Goal: Task Accomplishment & Management: Use online tool/utility

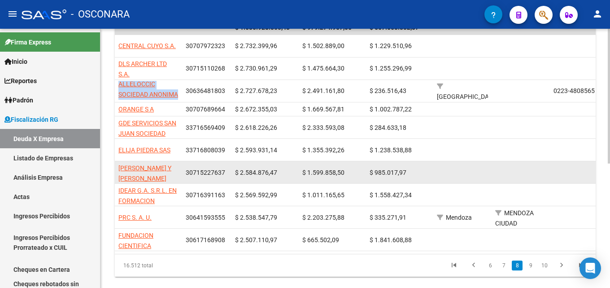
scroll to position [215, 0]
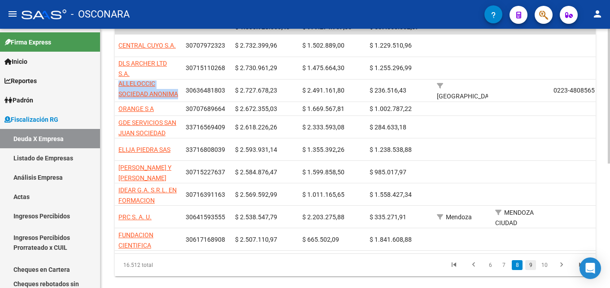
click at [531, 270] on link "9" at bounding box center [530, 265] width 11 height 10
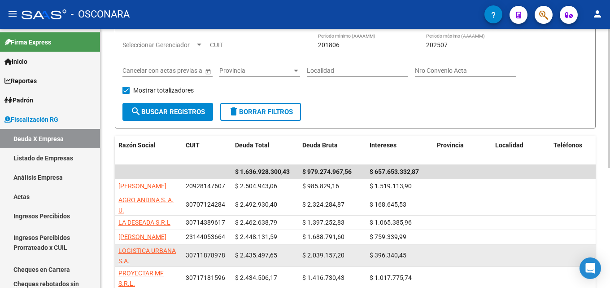
scroll to position [36, 0]
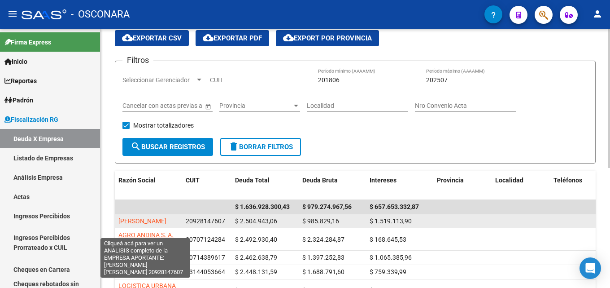
click at [150, 218] on span "ROMERO PRIETO ROBINSON DANIEL" at bounding box center [142, 220] width 48 height 7
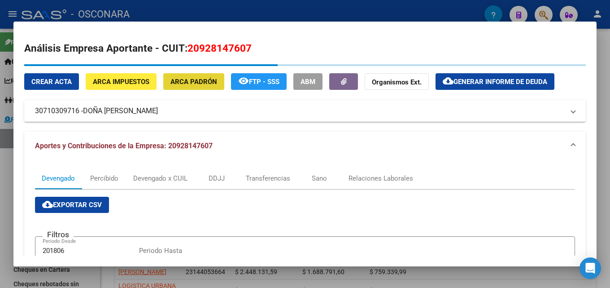
click at [195, 76] on button "ARCA Padrón" at bounding box center [193, 81] width 61 height 17
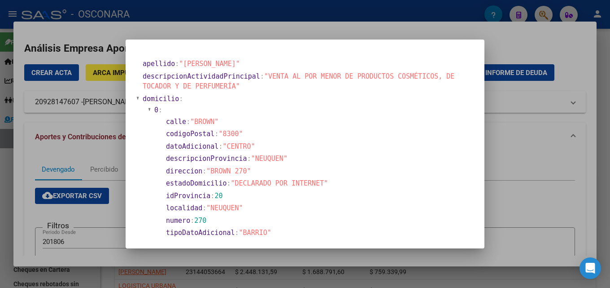
click at [553, 137] on div at bounding box center [305, 144] width 610 height 288
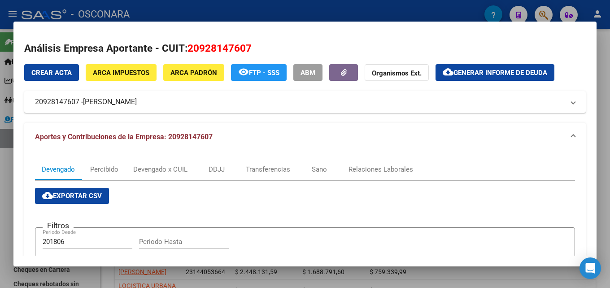
click at [381, 13] on div at bounding box center [305, 144] width 610 height 288
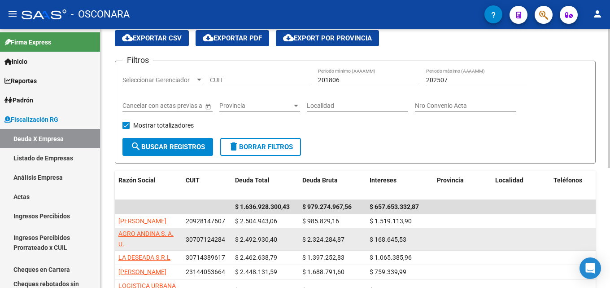
scroll to position [2, 0]
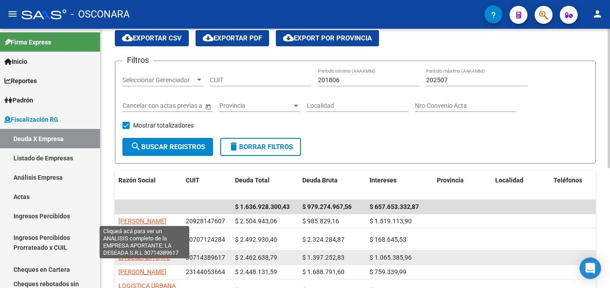
drag, startPoint x: 173, startPoint y: 267, endPoint x: 118, endPoint y: 265, distance: 54.8
click at [118, 262] on div "LA DESEADA S.R.L" at bounding box center [148, 257] width 60 height 10
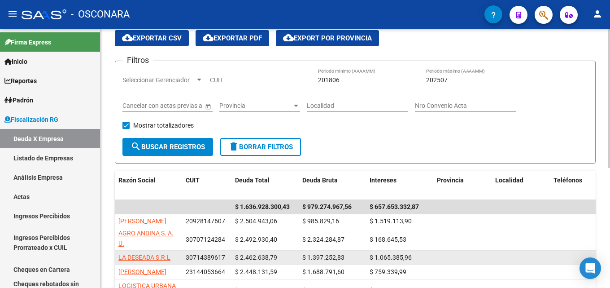
click at [131, 261] on span "LA DESEADA S.R.L" at bounding box center [144, 257] width 52 height 7
copy span "LA DESEADA S.R.L"
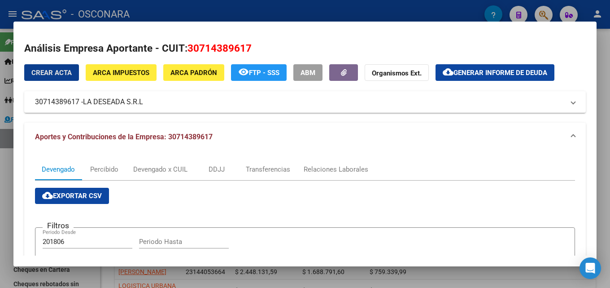
click at [196, 78] on button "ARCA Padrón" at bounding box center [193, 72] width 61 height 17
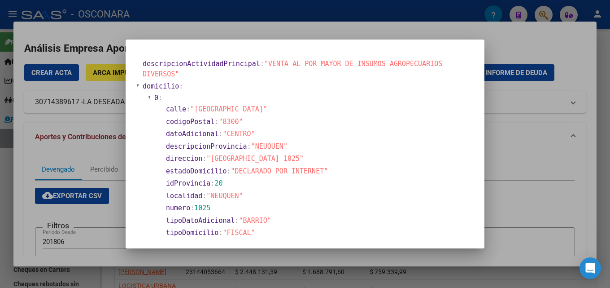
click at [523, 114] on div at bounding box center [305, 144] width 610 height 288
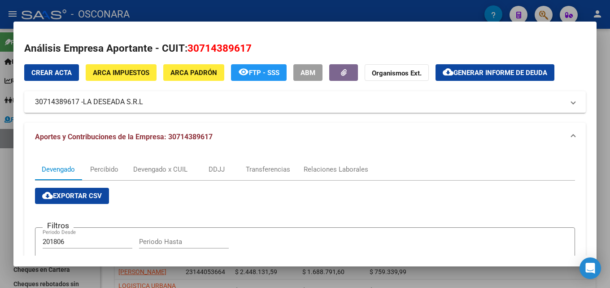
click at [385, 4] on div at bounding box center [305, 144] width 610 height 288
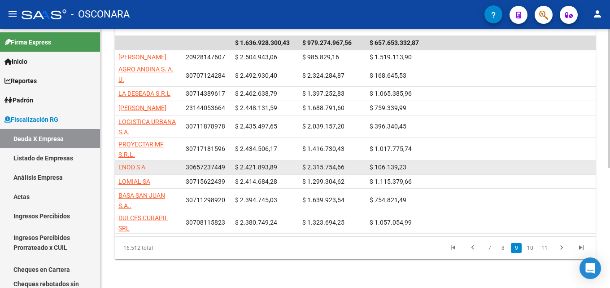
scroll to position [223, 0]
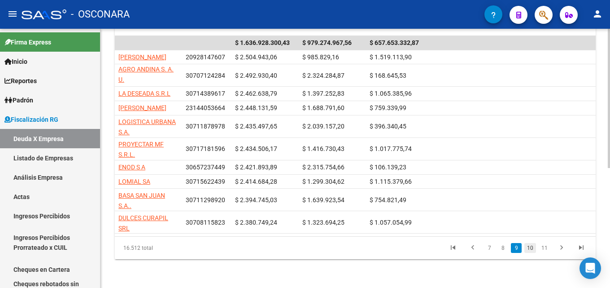
click at [533, 247] on link "10" at bounding box center [531, 248] width 12 height 10
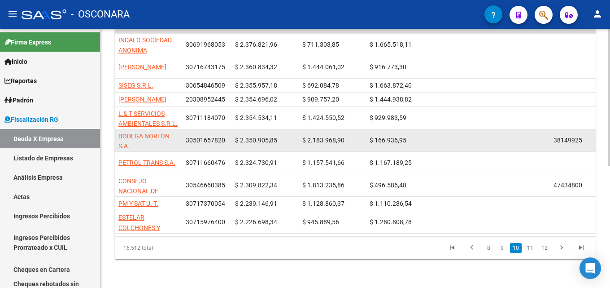
scroll to position [232, 0]
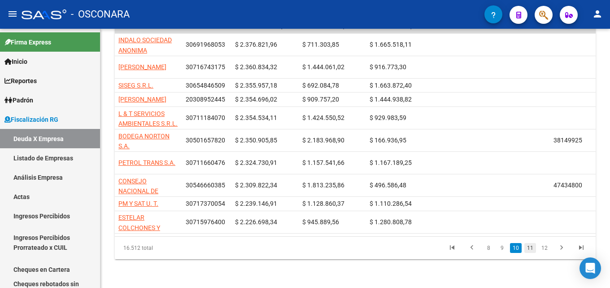
click at [526, 249] on link "11" at bounding box center [531, 248] width 12 height 10
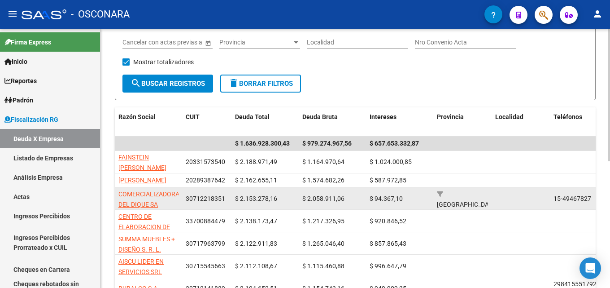
scroll to position [0, 0]
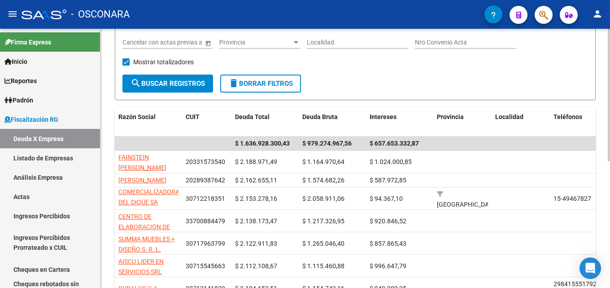
drag, startPoint x: 168, startPoint y: 211, endPoint x: 114, endPoint y: 206, distance: 54.1
click at [114, 206] on div "FISCALIZACION REGIMEN GENERAL -> Listado de Empresas Deudoras (alt+d) cloud_dow…" at bounding box center [356, 171] width 510 height 483
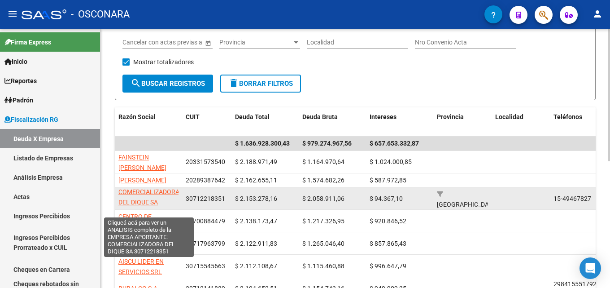
click at [152, 206] on span "COMERCIALIZADORA DEL DIQUE SA" at bounding box center [148, 196] width 61 height 17
copy datatable-scroller "$ 1.636.928.300,43 $ 979.274.967,56 $ 657.653.332,87 FAINSTEIN ARIEL MATIAS 203…"
type textarea "30712218351"
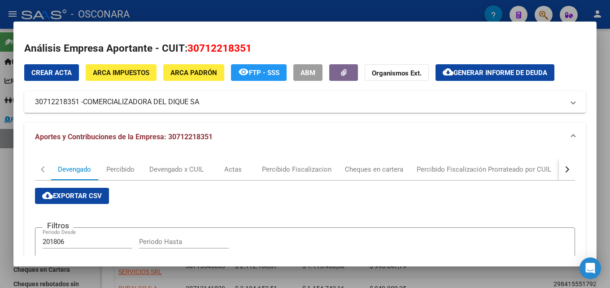
click at [610, 55] on div at bounding box center [305, 144] width 610 height 288
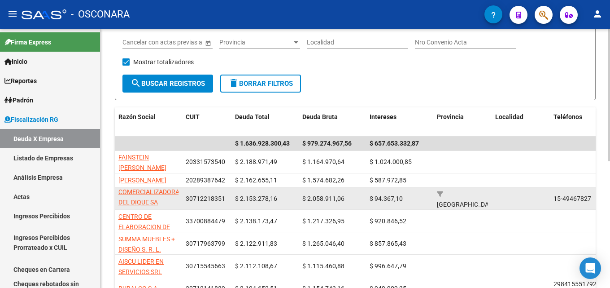
drag, startPoint x: 166, startPoint y: 211, endPoint x: 117, endPoint y: 206, distance: 48.7
click at [117, 206] on datatable-body-cell "COMERCIALIZADORA DEL DIQUE SA" at bounding box center [148, 198] width 67 height 22
copy span "COMERCIALIZADORA DEL DIQUE SA"
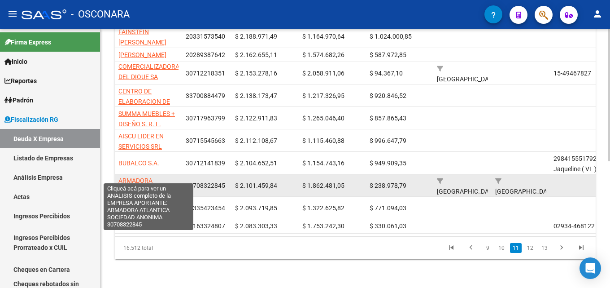
scroll to position [0, 0]
drag, startPoint x: 158, startPoint y: 175, endPoint x: 119, endPoint y: 162, distance: 41.4
click at [119, 176] on app-link-go-to "ARMADORA ATLANTICA SOCIEDAD ANONIMA" at bounding box center [148, 191] width 60 height 31
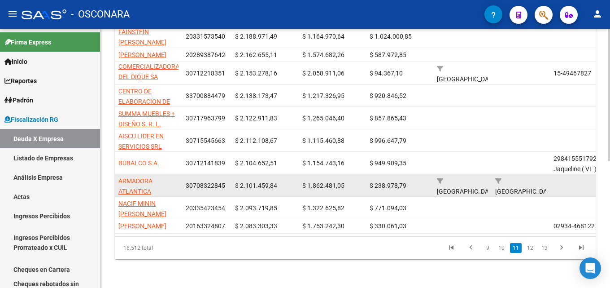
copy span "ARMADORA ATLANTICA"
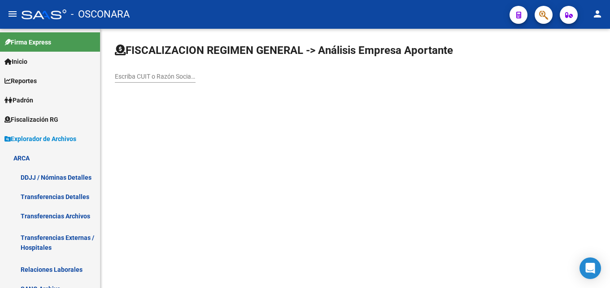
click at [147, 71] on div "Escriba CUIT o Razón Social para buscar" at bounding box center [155, 74] width 81 height 18
paste input "COMERCIALIZADORA DEL DIQUE SA"
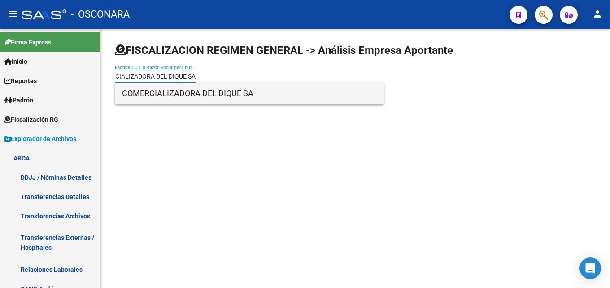
type input "COMERCIALIZADORA DEL DIQUE SA"
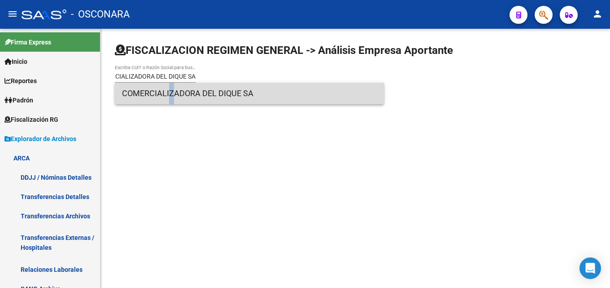
scroll to position [0, 0]
click at [165, 83] on span "COMERCIALIZADORA DEL DIQUE SA" at bounding box center [249, 94] width 255 height 22
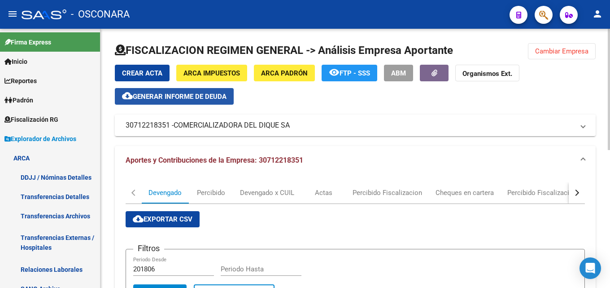
click at [208, 100] on span "Generar informe de deuda" at bounding box center [180, 96] width 94 height 8
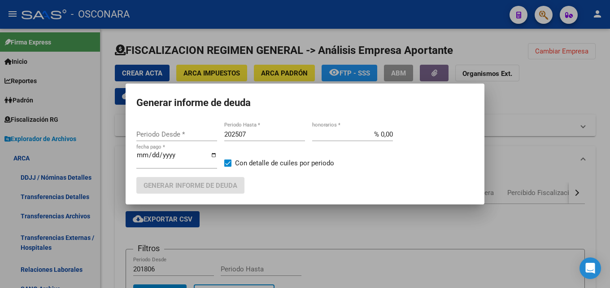
type input "202507"
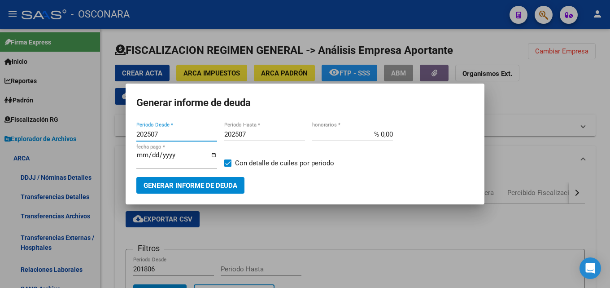
click at [260, 138] on div "202507 Periodo Hasta *" at bounding box center [264, 133] width 81 height 13
click at [280, 135] on input "202507" at bounding box center [264, 134] width 81 height 8
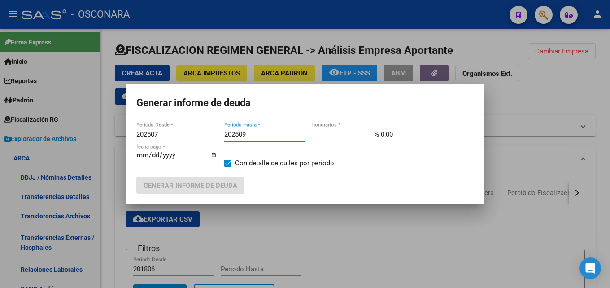
type input "202509"
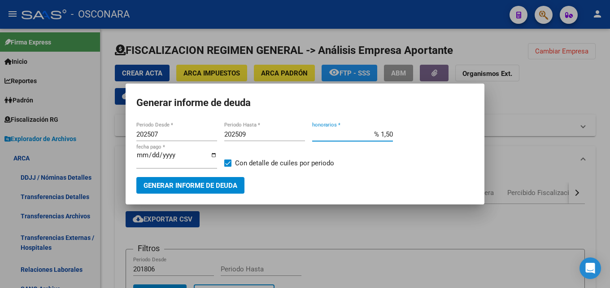
type input "% 15,00"
click at [211, 188] on span "Generar informe de deuda" at bounding box center [191, 185] width 94 height 8
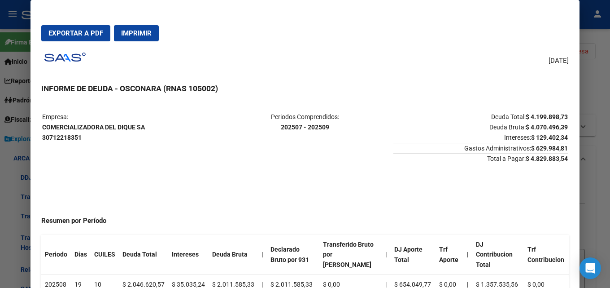
click at [593, 155] on div at bounding box center [305, 144] width 610 height 288
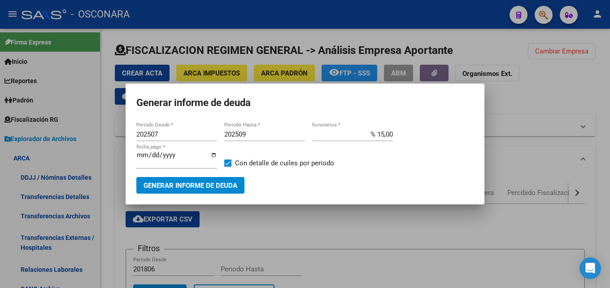
click at [313, 227] on div at bounding box center [305, 144] width 610 height 288
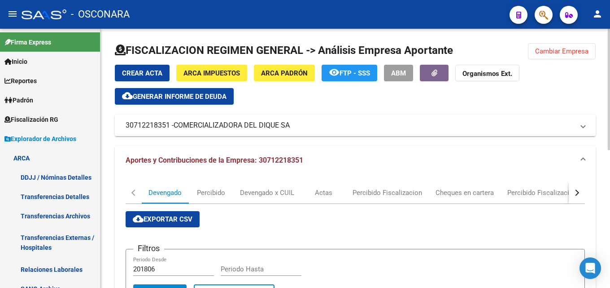
click at [551, 50] on span "Cambiar Empresa" at bounding box center [561, 51] width 53 height 8
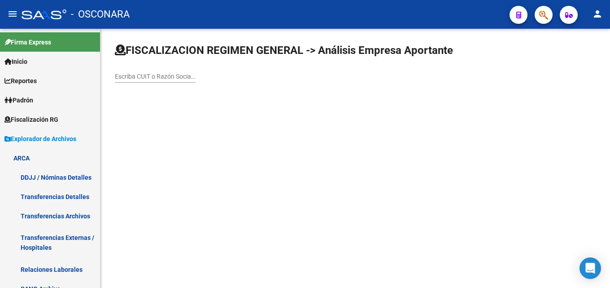
click at [148, 68] on div "Escriba CUIT o Razón Social para buscar" at bounding box center [155, 74] width 81 height 18
click at [148, 71] on div "Escriba CUIT o Razón Social para buscar" at bounding box center [155, 74] width 81 height 18
paste input "ARMADORA ATLANTICA"
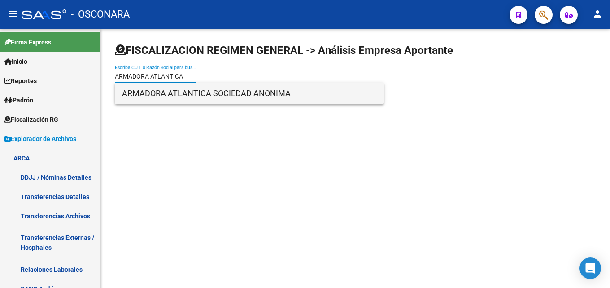
type input "ARMADORA ATLANTICA"
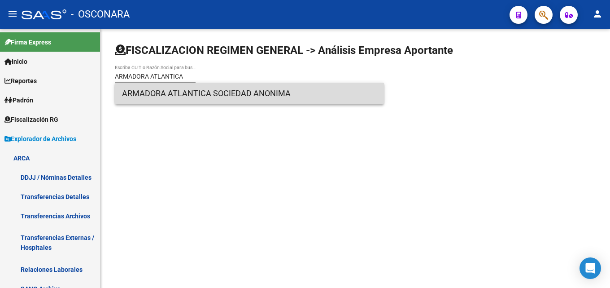
click at [170, 90] on span "ARMADORA ATLANTICA SOCIEDAD ANONIMA" at bounding box center [249, 94] width 255 height 22
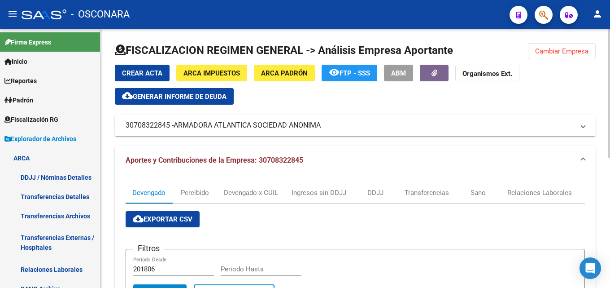
click at [181, 92] on span "cloud_download Generar informe de deuda" at bounding box center [174, 96] width 105 height 8
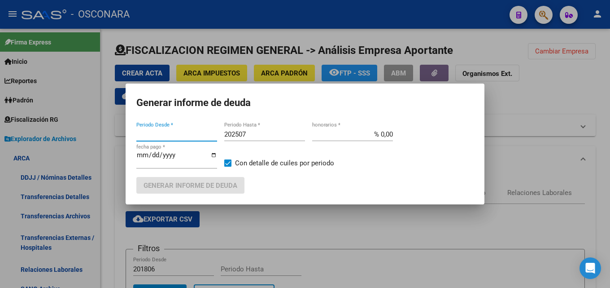
type input "201806"
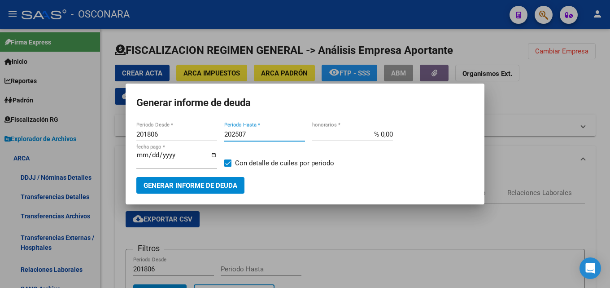
click at [261, 130] on input "202507" at bounding box center [264, 134] width 81 height 8
type input "202508"
type input "% 15,00"
click at [223, 188] on span "Generar informe de deuda" at bounding box center [191, 185] width 94 height 8
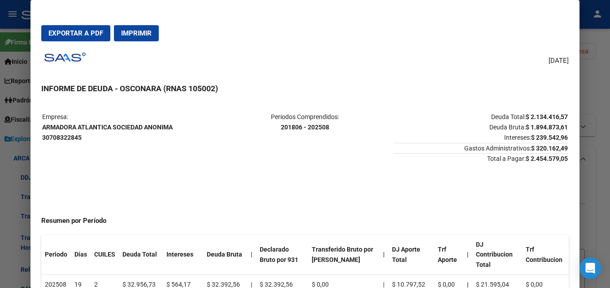
drag, startPoint x: 557, startPoint y: 160, endPoint x: 50, endPoint y: 101, distance: 510.4
click at [50, 101] on div "[DATE] INFORME DE DEUDA - OSCONARA (RNAS 105002) Empresa: ARMADORA ATLANTICA SO…" at bounding box center [305, 178] width 528 height 261
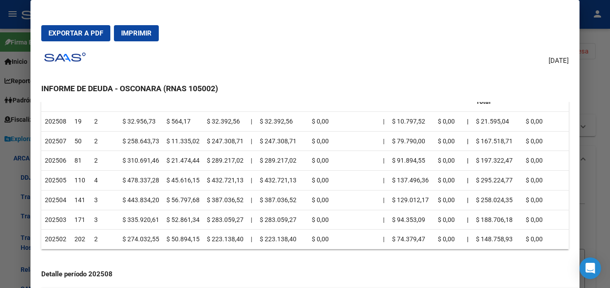
scroll to position [179, 0]
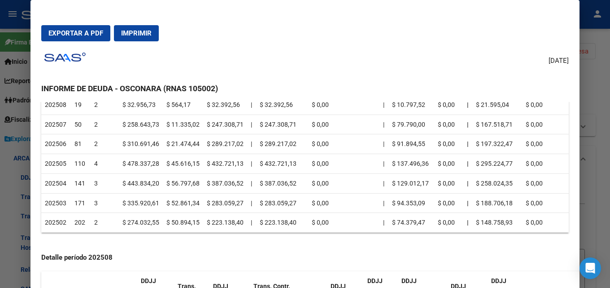
click at [610, 142] on div at bounding box center [305, 144] width 610 height 288
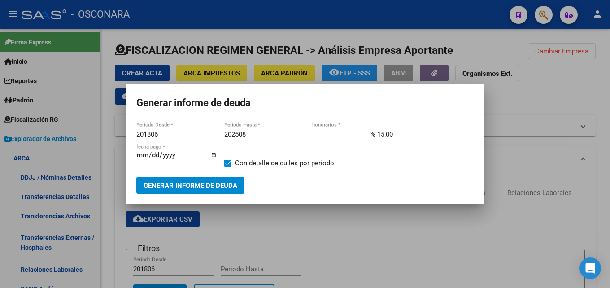
click at [202, 188] on span "Generar informe de deuda" at bounding box center [191, 185] width 94 height 8
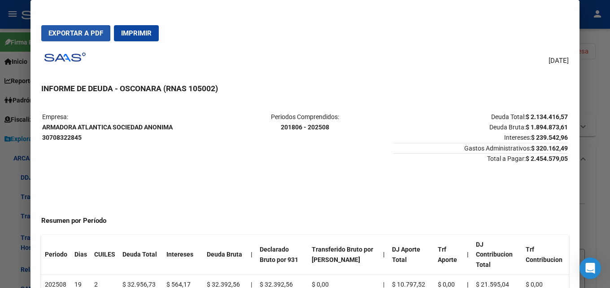
click at [67, 33] on span "Exportar a PDF" at bounding box center [75, 33] width 55 height 8
click at [610, 179] on div at bounding box center [305, 144] width 610 height 288
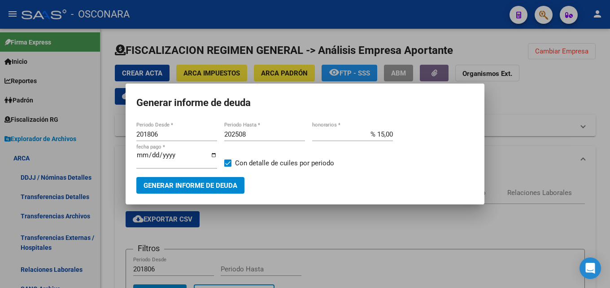
click at [303, 236] on div at bounding box center [305, 144] width 610 height 288
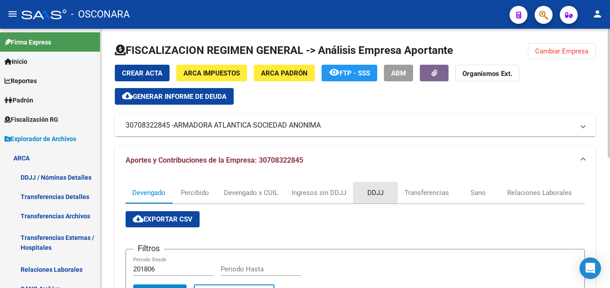
click at [380, 190] on div "DDJJ" at bounding box center [375, 193] width 16 height 10
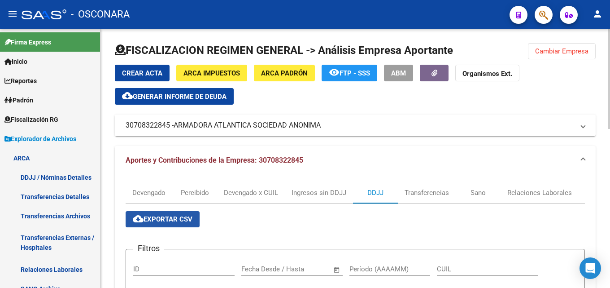
click at [156, 223] on span "cloud_download Exportar CSV" at bounding box center [163, 219] width 60 height 8
